Goal: Task Accomplishment & Management: Manage account settings

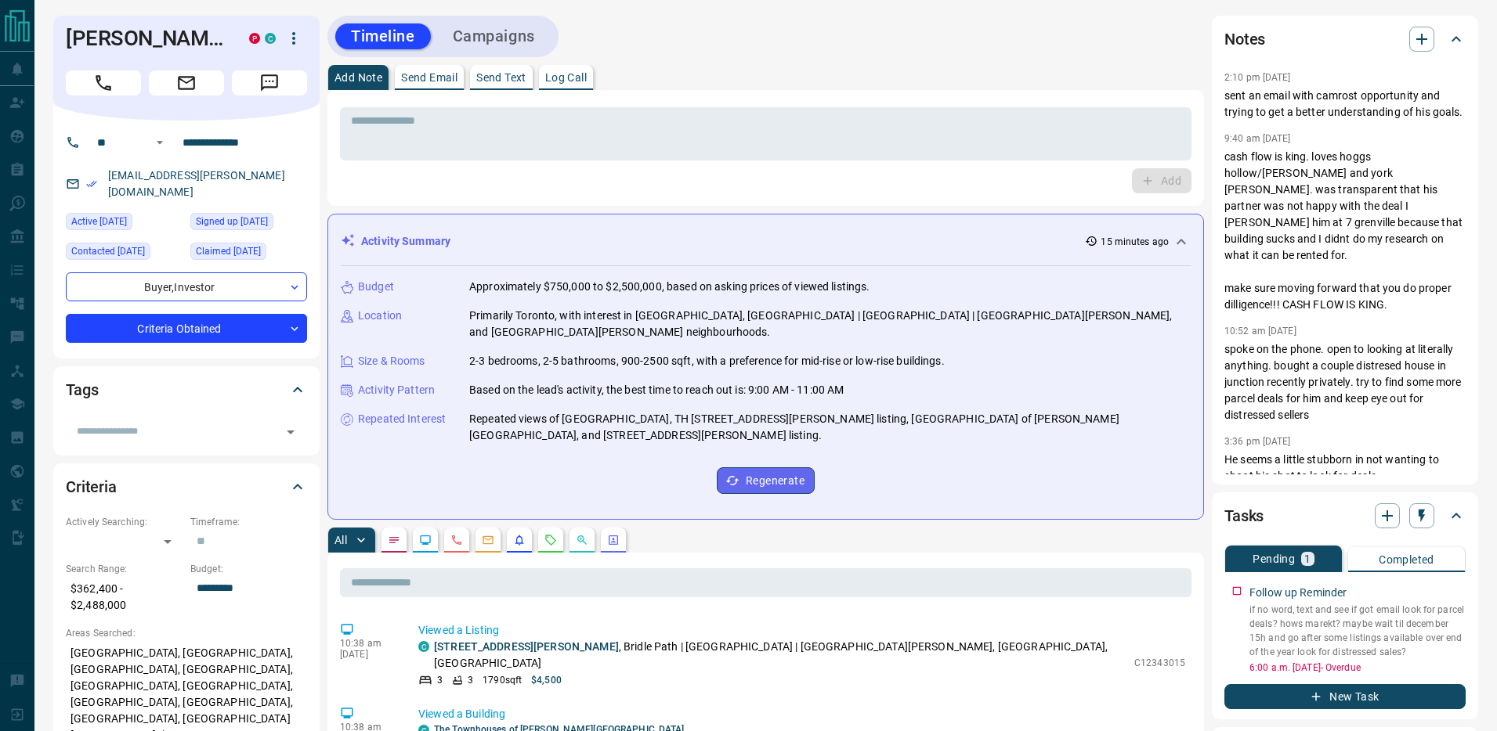
drag, startPoint x: 1347, startPoint y: 468, endPoint x: 1220, endPoint y: 67, distance: 419.8
click at [1220, 66] on div "Notes 2:10 pm [DATE] sent an email with camrost opportunity and trying to get a…" at bounding box center [1344, 250] width 266 height 469
copy div "2:10 pm [DATE] sent an email with camrost opportunity and trying to get a bette…"
click at [1292, 253] on p "cash flow is king. loves hoggs hollow/[PERSON_NAME] and york [PERSON_NAME]. was…" at bounding box center [1344, 231] width 241 height 164
click at [1457, 585] on icon "button" at bounding box center [1455, 589] width 13 height 13
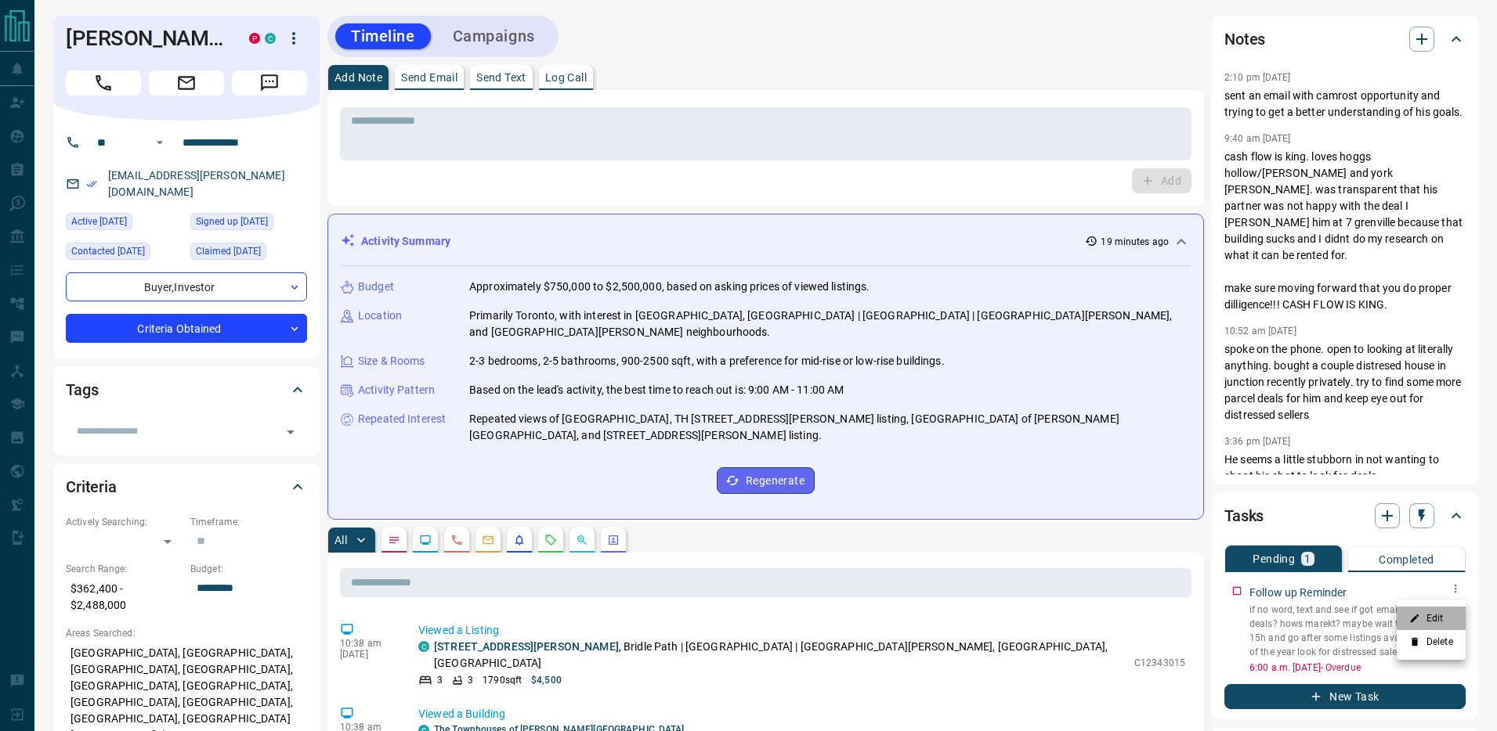
click at [1446, 616] on li "Edit" at bounding box center [1430, 618] width 69 height 23
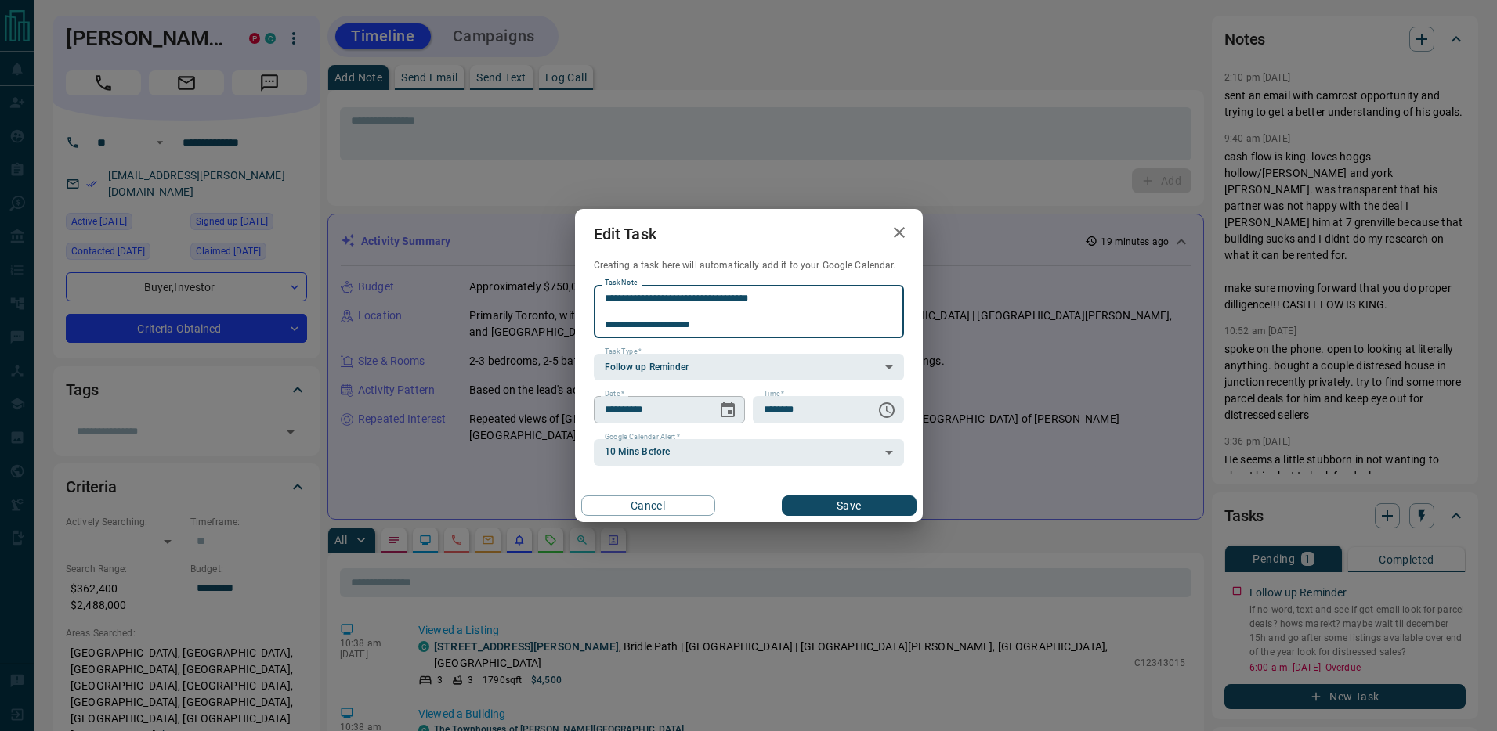
click at [731, 410] on icon "Choose date, selected date is Sep 16, 2025" at bounding box center [727, 410] width 19 height 19
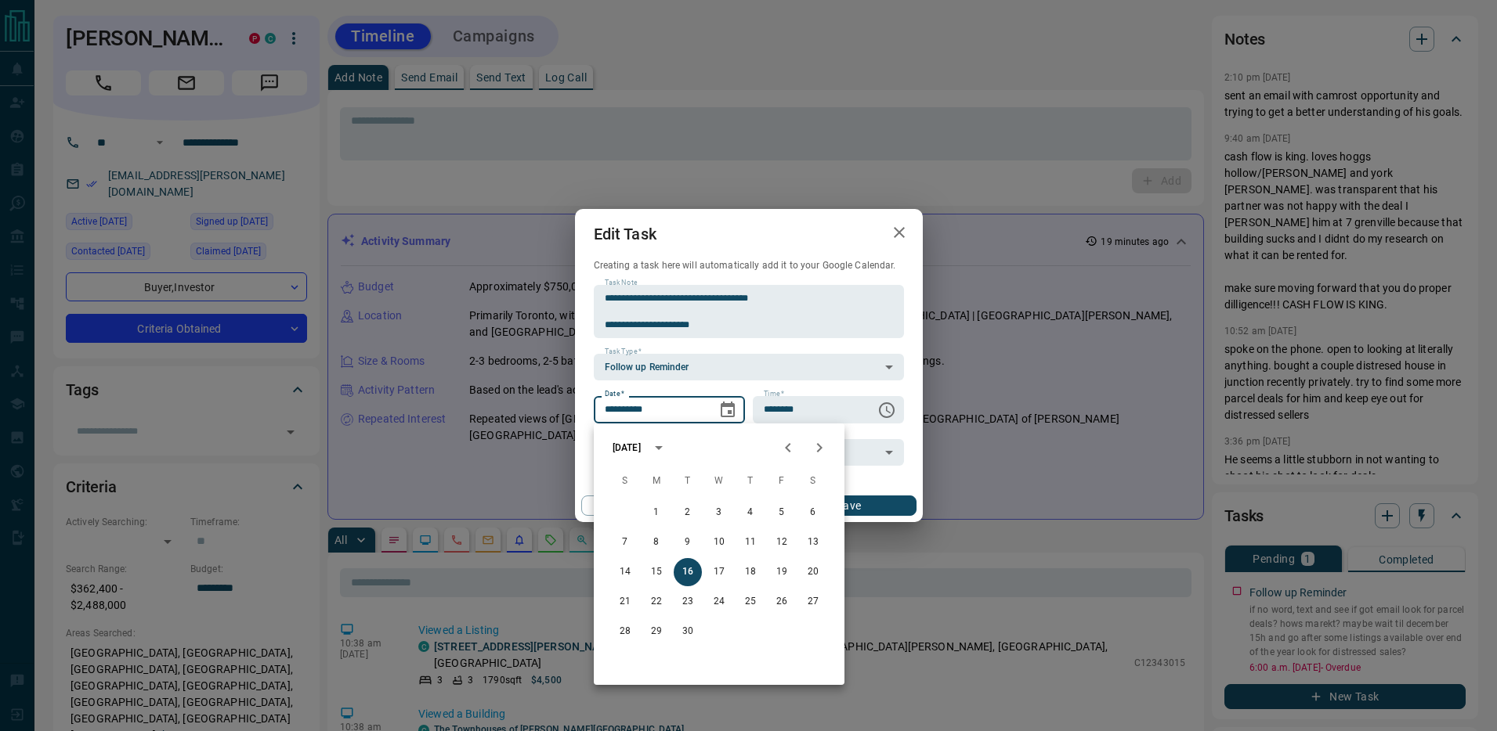
click at [817, 444] on icon "Next month" at bounding box center [819, 447] width 5 height 9
click at [802, 442] on button "Previous month" at bounding box center [787, 447] width 31 height 31
click at [655, 538] on button "3" at bounding box center [656, 543] width 28 height 28
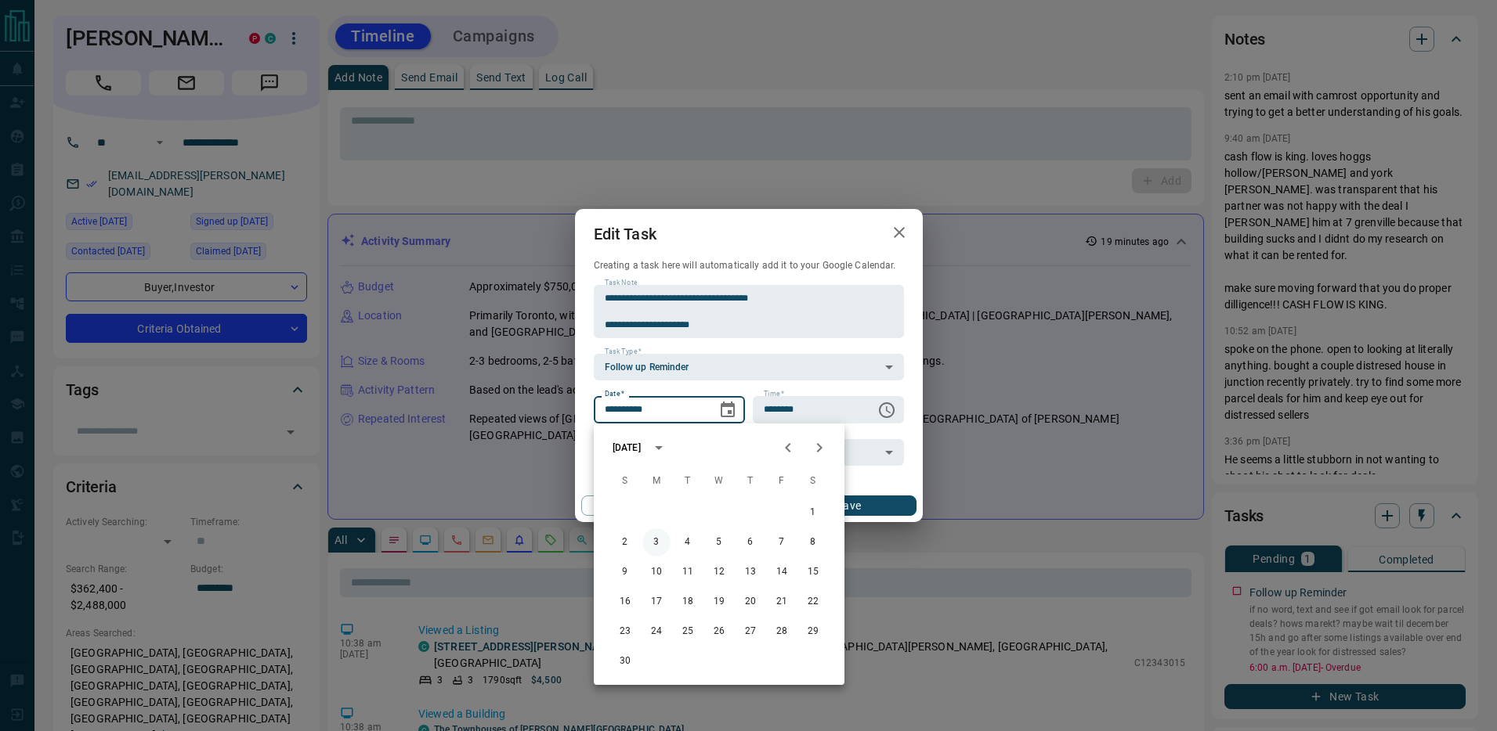
type input "**********"
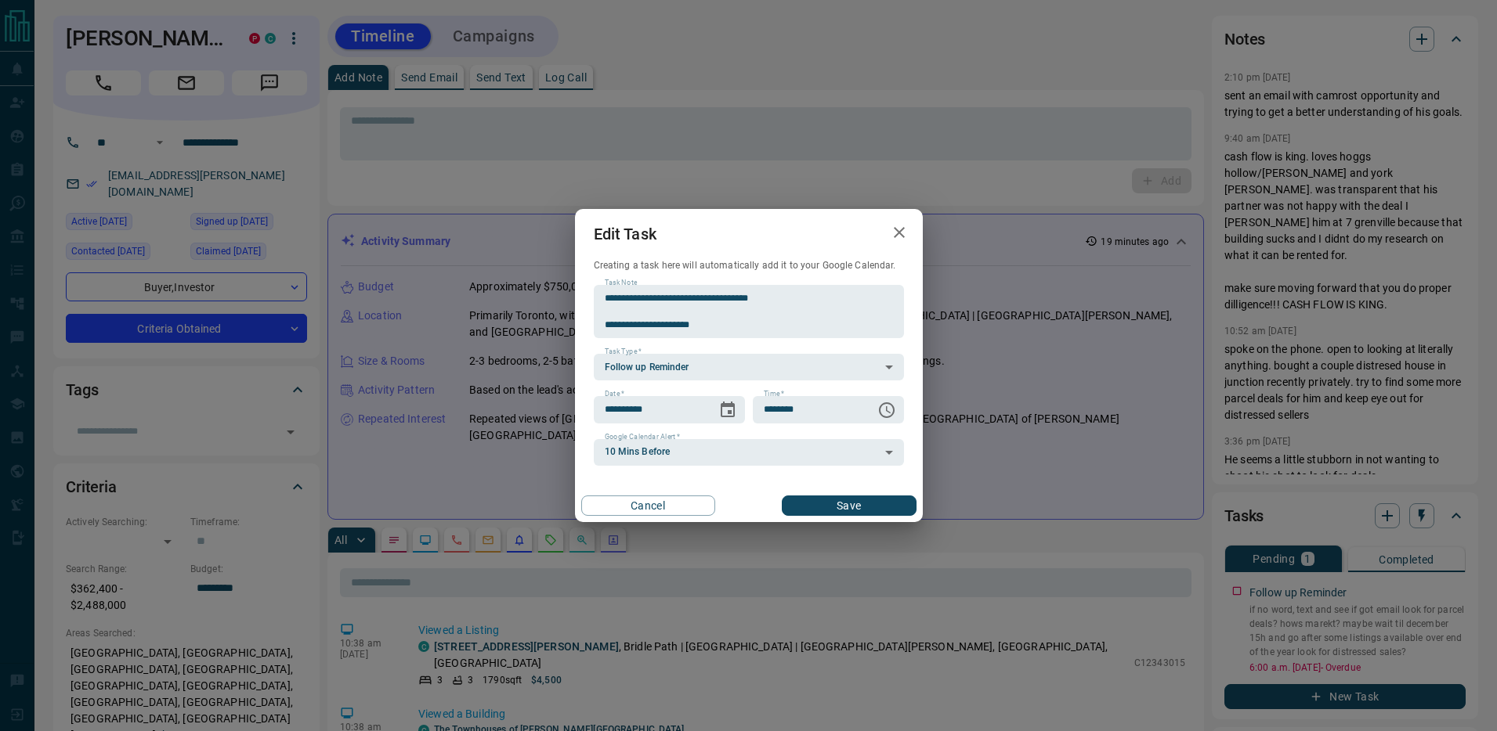
click at [851, 501] on button "Save" at bounding box center [849, 506] width 134 height 20
